Goal: Information Seeking & Learning: Learn about a topic

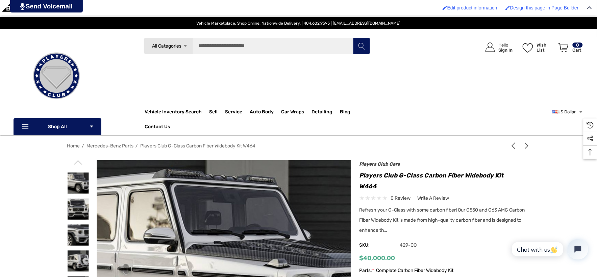
click at [97, 34] on header "Vehicle Marketplace. Shop Online. Nationwide Delivery. | 404.602.9593 | [EMAIL_…" at bounding box center [298, 67] width 597 height 135
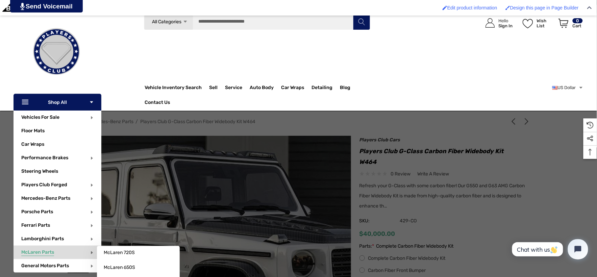
scroll to position [37, 0]
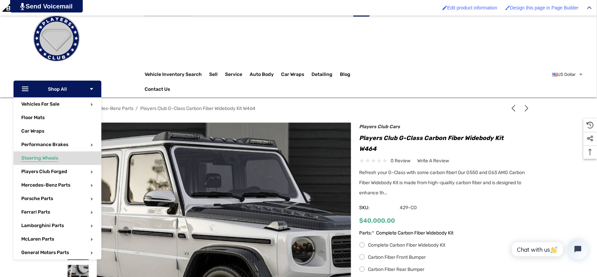
click at [52, 159] on span "Steering Wheels" at bounding box center [39, 158] width 37 height 7
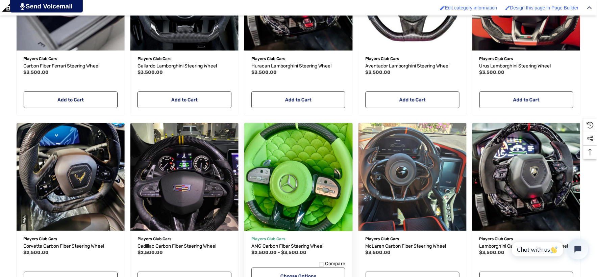
scroll to position [338, 0]
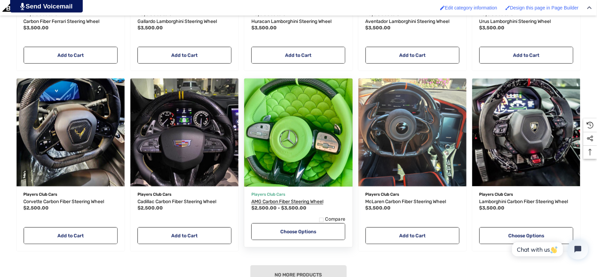
click at [272, 203] on span "AMG Carbon Fiber Steering Wheel" at bounding box center [287, 202] width 72 height 6
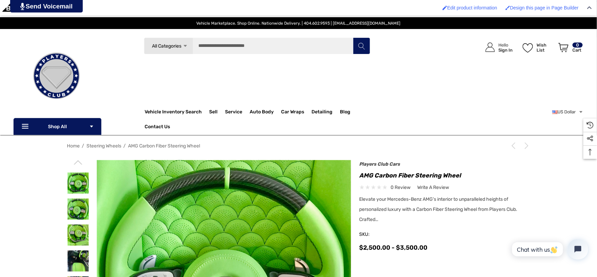
click at [207, 29] on header "Vehicle Marketplace. Shop Online. Nationwide Delivery. | 404.602.9593 | [EMAIL_…" at bounding box center [298, 67] width 597 height 135
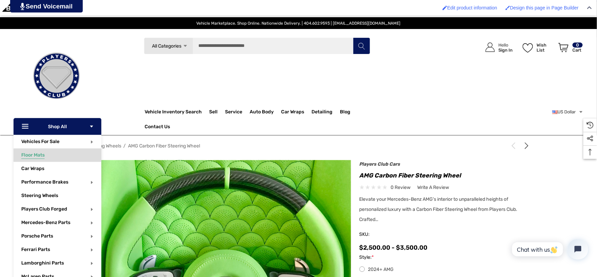
click at [40, 157] on span "Floor Mats" at bounding box center [32, 155] width 23 height 7
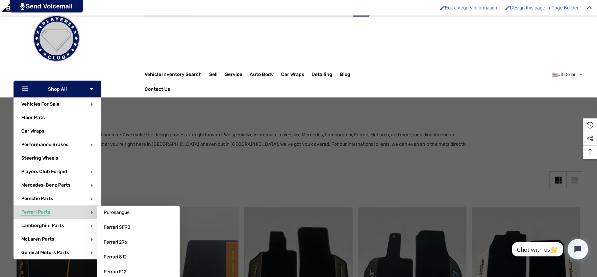
scroll to position [75, 0]
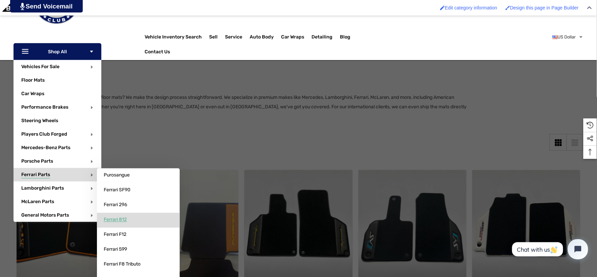
click at [110, 222] on span "Ferrari 812" at bounding box center [115, 220] width 23 height 6
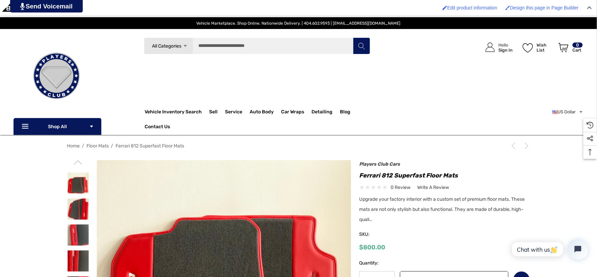
click at [216, 31] on header "Vehicle Marketplace. Shop Online. Nationwide Delivery. | 404.602.9593 | info@pl…" at bounding box center [298, 67] width 597 height 135
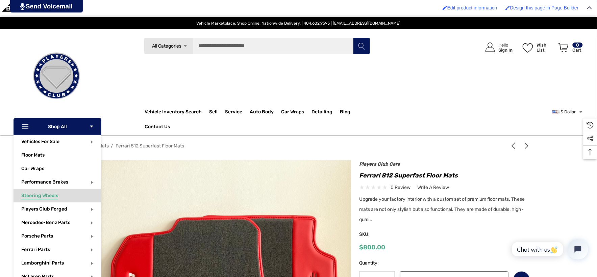
click at [51, 195] on span "Steering Wheels" at bounding box center [39, 196] width 37 height 7
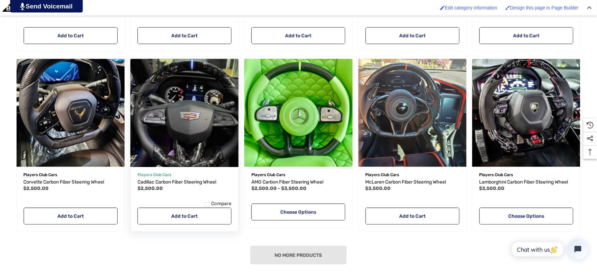
scroll to position [375, 0]
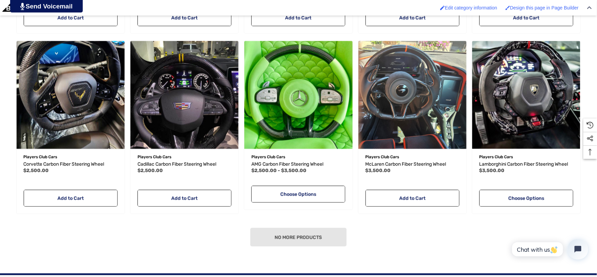
click at [90, 224] on main "Quick view Add to Wishlist Players Club Cars Carbon Fiber Ferrari Steering Whee…" at bounding box center [299, 64] width 570 height 417
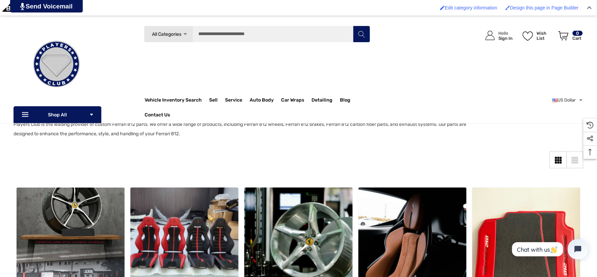
scroll to position [37, 0]
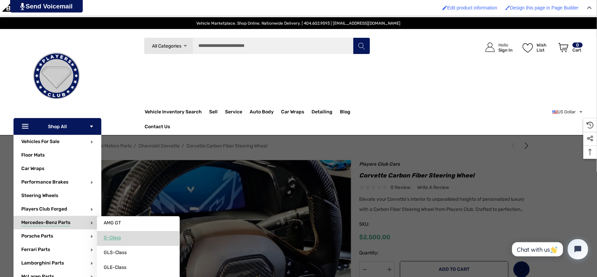
click at [115, 237] on span "G-Class" at bounding box center [112, 238] width 17 height 6
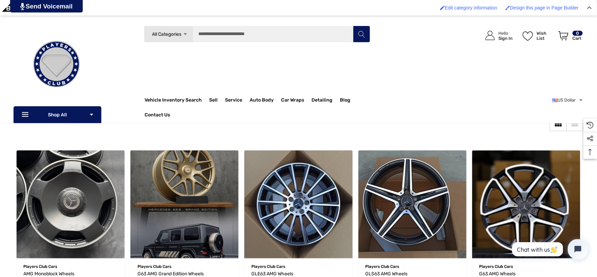
scroll to position [75, 0]
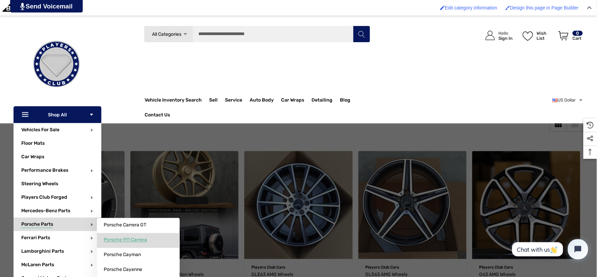
click at [116, 240] on span "Porsche 911 Carrera" at bounding box center [125, 240] width 43 height 6
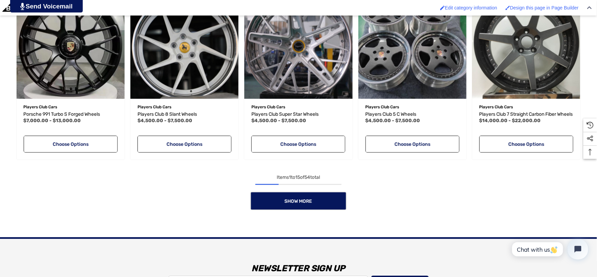
scroll to position [638, 0]
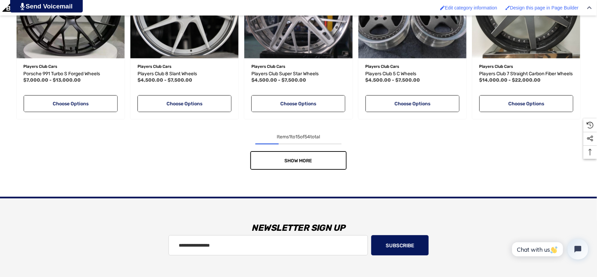
click at [329, 170] on link "Show More" at bounding box center [298, 160] width 96 height 19
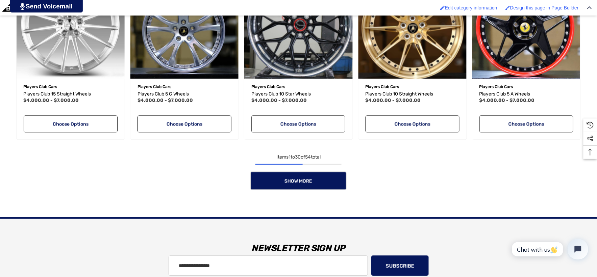
scroll to position [1163, 0]
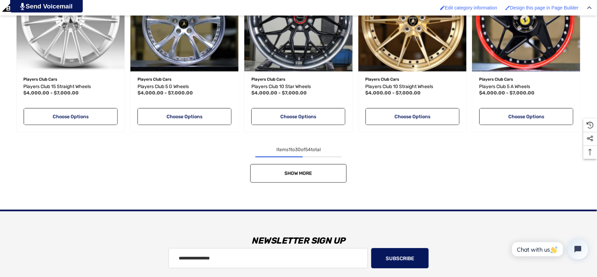
click at [316, 173] on link "Show More" at bounding box center [298, 173] width 96 height 19
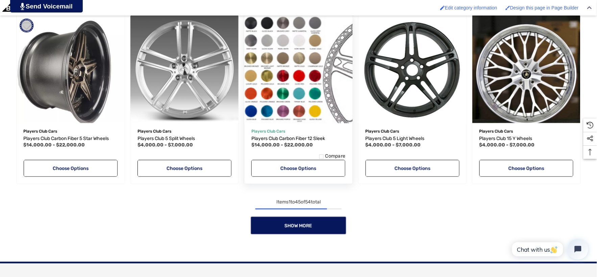
scroll to position [1651, 0]
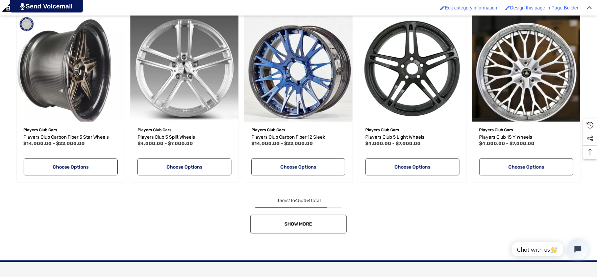
click at [317, 229] on link "Show More" at bounding box center [298, 224] width 96 height 19
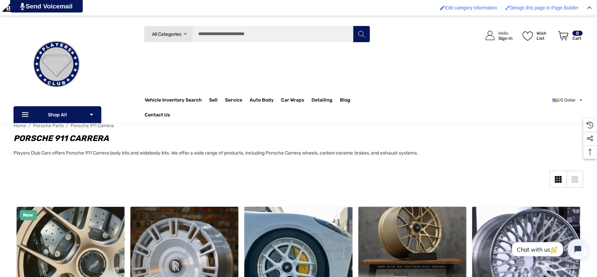
scroll to position [0, 0]
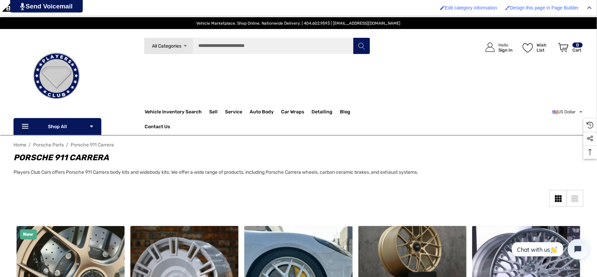
click at [162, 33] on header "Vehicle Marketplace. Shop Online. Nationwide Delivery. | 404.602.9593 | info@pl…" at bounding box center [298, 67] width 597 height 135
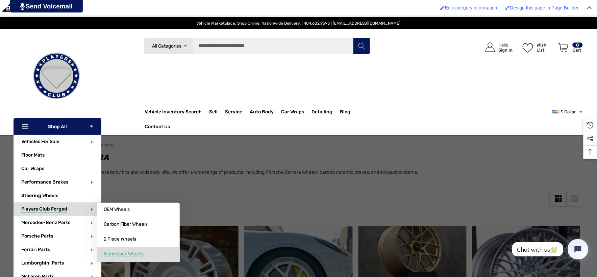
click at [120, 254] on span "Monoblock Wheels" at bounding box center [124, 254] width 40 height 6
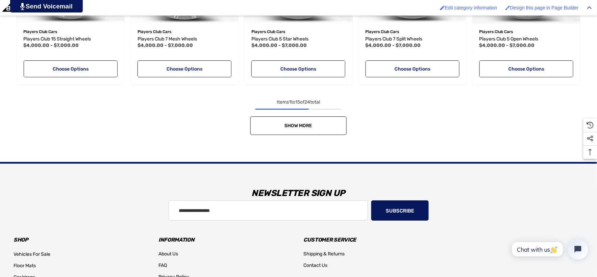
click at [291, 120] on link "Show More" at bounding box center [298, 126] width 96 height 19
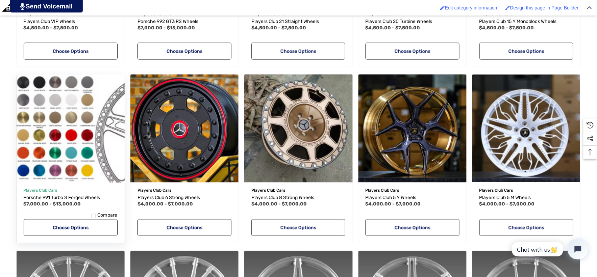
scroll to position [261, 0]
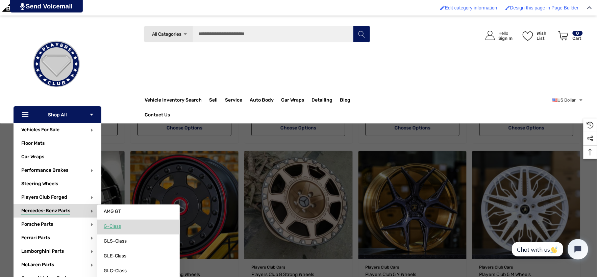
click at [112, 224] on span "G-Class" at bounding box center [112, 227] width 17 height 6
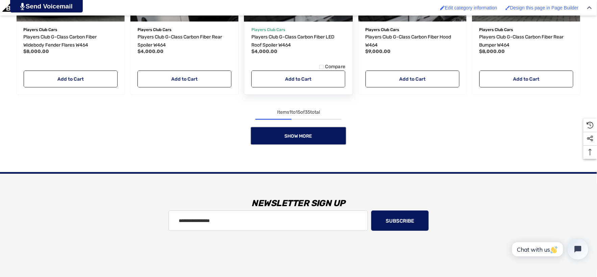
scroll to position [675, 0]
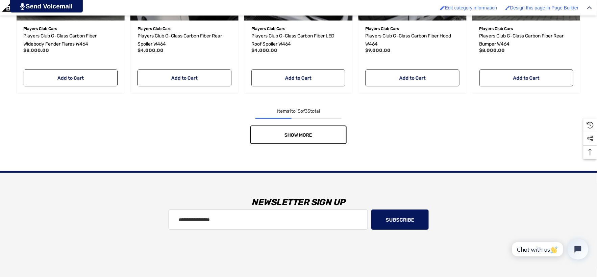
click at [281, 140] on link "Show More" at bounding box center [298, 135] width 96 height 19
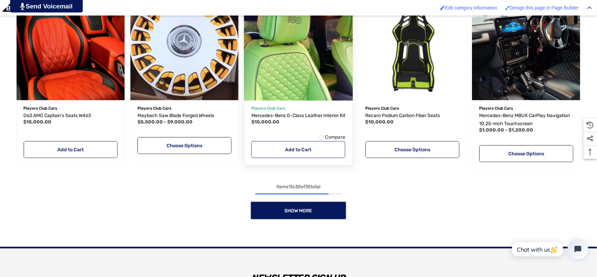
scroll to position [1163, 0]
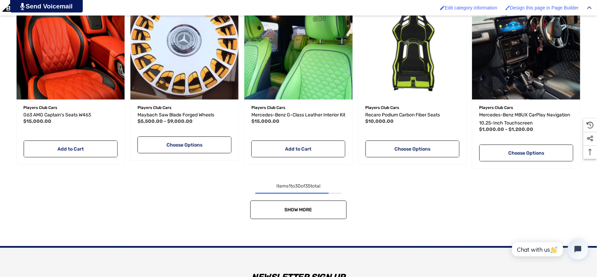
click at [281, 207] on link "Show More" at bounding box center [298, 210] width 96 height 19
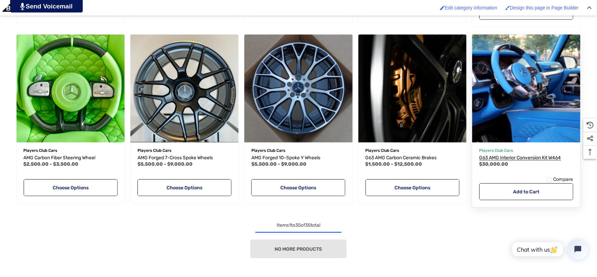
scroll to position [1313, 0]
